Goal: Use online tool/utility

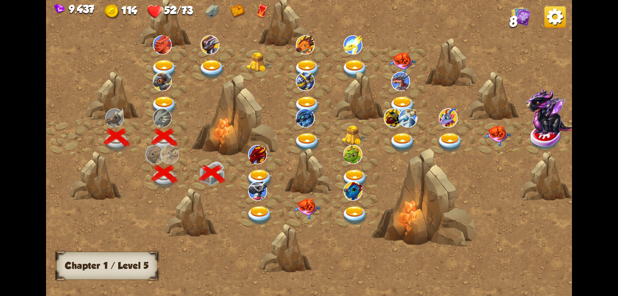
click at [263, 177] on img at bounding box center [259, 179] width 26 height 19
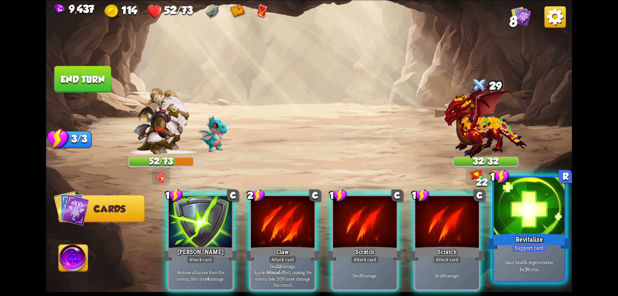
click at [522, 233] on div "Revitalize" at bounding box center [528, 241] width 85 height 19
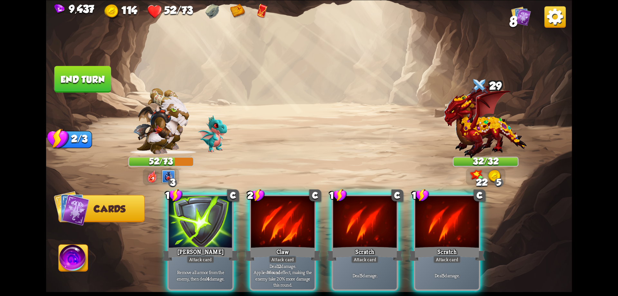
drag, startPoint x: 303, startPoint y: 224, endPoint x: 300, endPoint y: 226, distance: 4.2
click at [303, 224] on div at bounding box center [283, 223] width 64 height 54
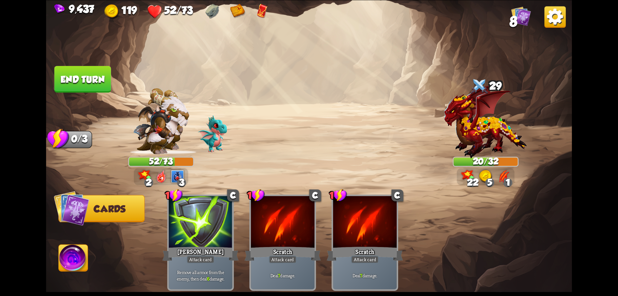
click at [86, 255] on img at bounding box center [73, 259] width 29 height 30
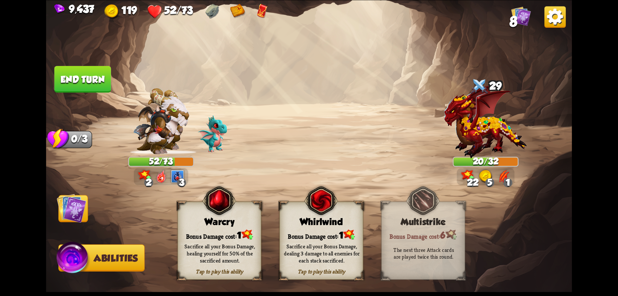
click at [232, 223] on div "Warcry" at bounding box center [219, 221] width 83 height 11
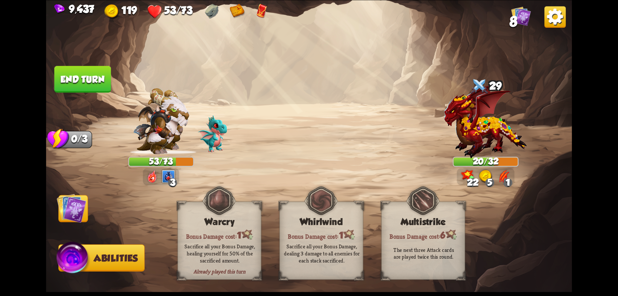
click at [88, 83] on button "End turn" at bounding box center [82, 79] width 57 height 27
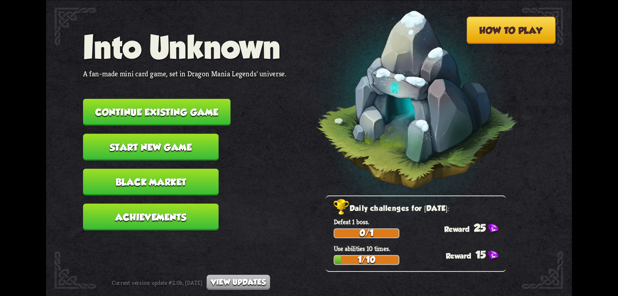
click at [206, 112] on button "Continue existing game" at bounding box center [156, 111] width 147 height 27
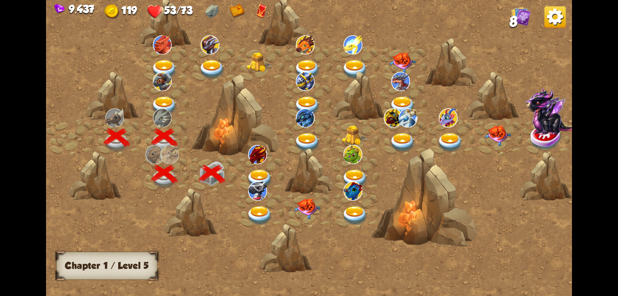
click at [257, 174] on img at bounding box center [259, 179] width 26 height 19
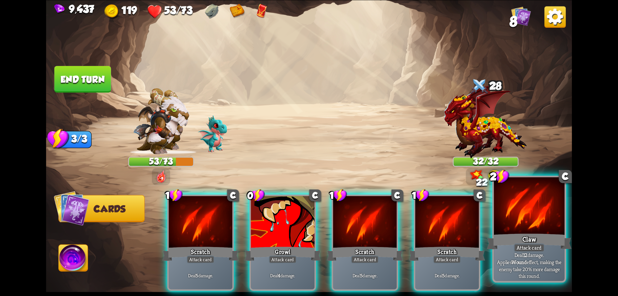
click at [511, 234] on div "Claw" at bounding box center [528, 241] width 85 height 19
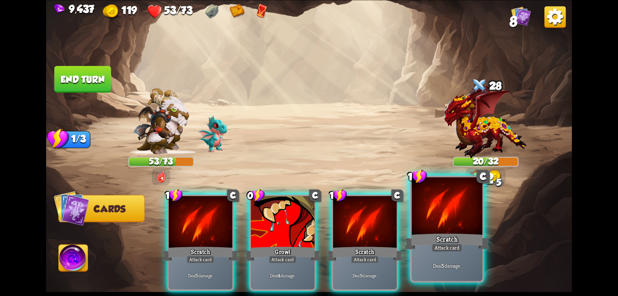
click at [462, 227] on div at bounding box center [446, 207] width 71 height 60
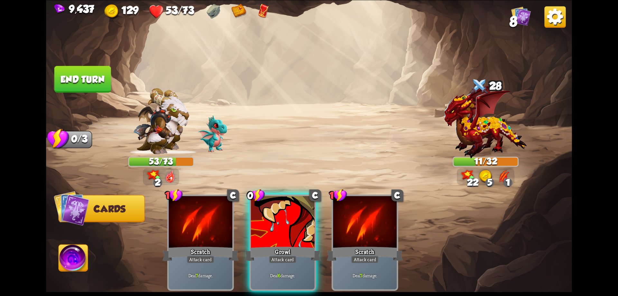
click at [272, 227] on div at bounding box center [283, 223] width 64 height 54
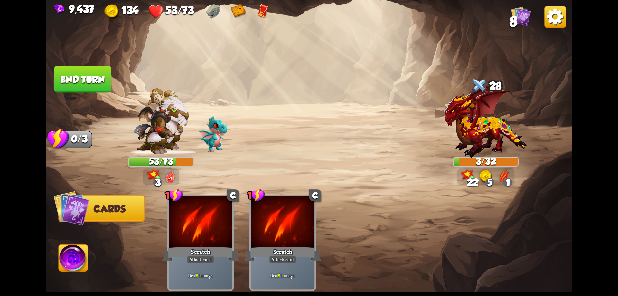
click at [69, 257] on img at bounding box center [73, 259] width 29 height 30
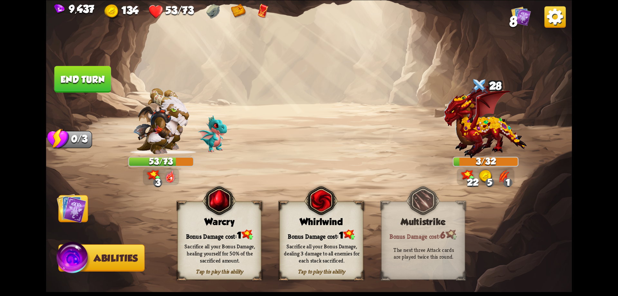
click at [223, 232] on div "Bonus Damage cost: 1" at bounding box center [219, 234] width 83 height 12
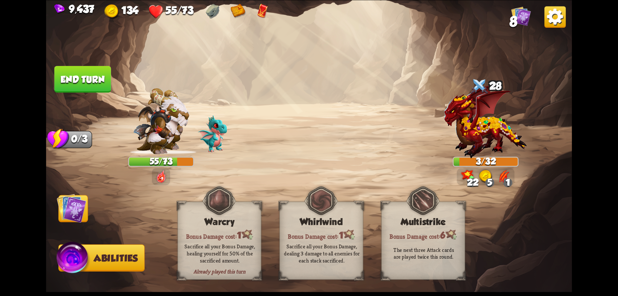
click at [70, 208] on img at bounding box center [72, 208] width 30 height 30
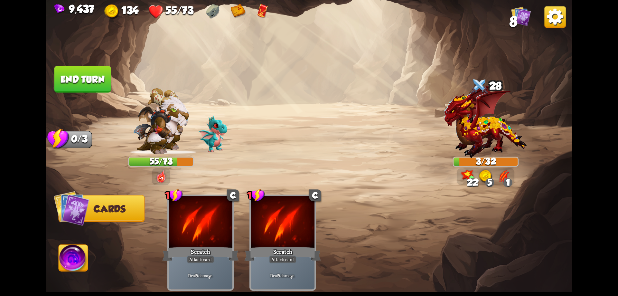
click at [101, 78] on button "End turn" at bounding box center [82, 79] width 57 height 27
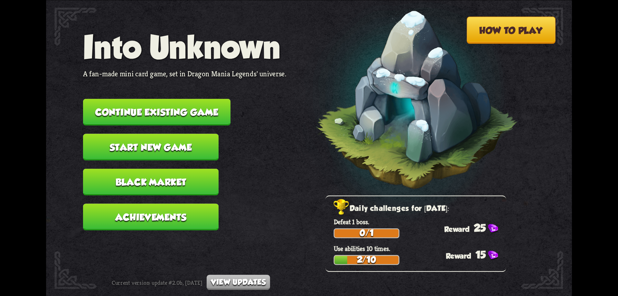
click at [216, 104] on button "Continue existing game" at bounding box center [156, 111] width 147 height 27
